Goal: Find specific page/section: Find specific page/section

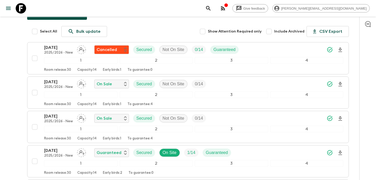
scroll to position [59, 0]
click at [226, 10] on icon "button" at bounding box center [223, 8] width 6 height 6
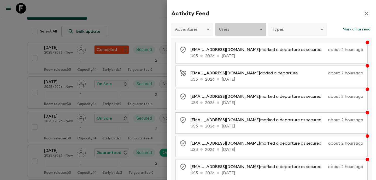
click at [240, 33] on body "Give feedback [PERSON_NAME][EMAIL_ADDRESS][DOMAIN_NAME] All itineraries Winter …" at bounding box center [188, 118] width 376 height 354
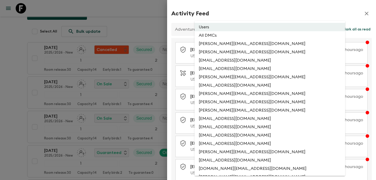
click at [238, 37] on li "All DMCs" at bounding box center [269, 35] width 150 height 8
type input "EXTERNAL_ONLY"
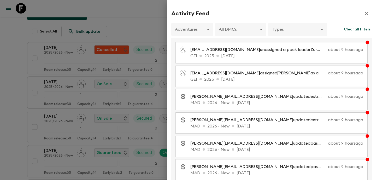
click at [144, 36] on div at bounding box center [188, 90] width 376 height 180
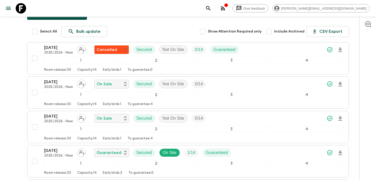
scroll to position [0, 0]
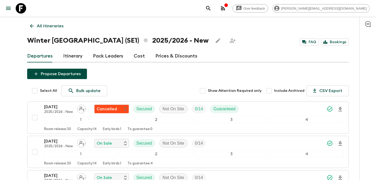
click at [49, 27] on p "All itineraries" at bounding box center [50, 26] width 27 height 6
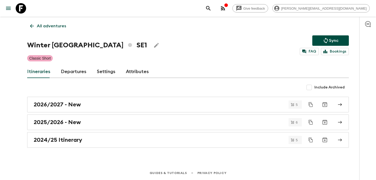
click at [49, 27] on p "All adventures" at bounding box center [51, 26] width 29 height 6
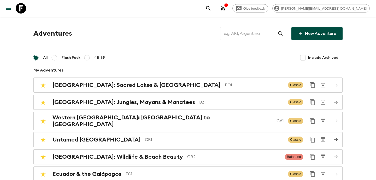
click at [244, 34] on input "text" at bounding box center [248, 33] width 57 height 15
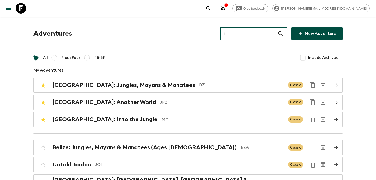
type input "jp"
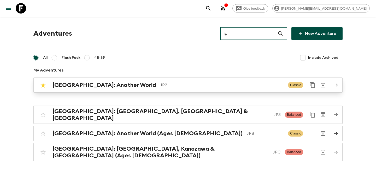
click at [167, 85] on p "JP2" at bounding box center [222, 85] width 124 height 6
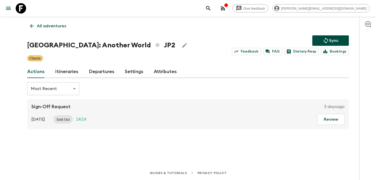
click at [67, 73] on link "Itineraries" at bounding box center [66, 72] width 23 height 13
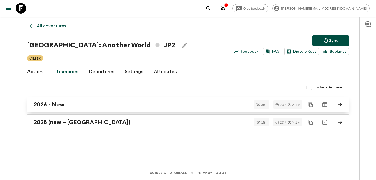
click at [94, 106] on div "2026 - New" at bounding box center [183, 104] width 298 height 7
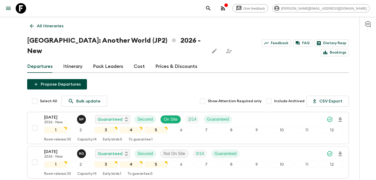
click at [51, 25] on p "All itineraries" at bounding box center [50, 26] width 27 height 6
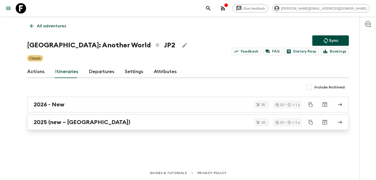
click at [104, 123] on div "2025 (new – [GEOGRAPHIC_DATA])" at bounding box center [183, 122] width 298 height 7
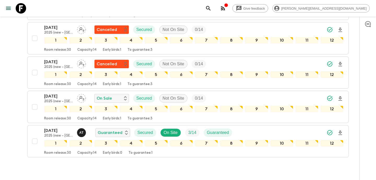
scroll to position [586, 0]
